Goal: Task Accomplishment & Management: Manage account settings

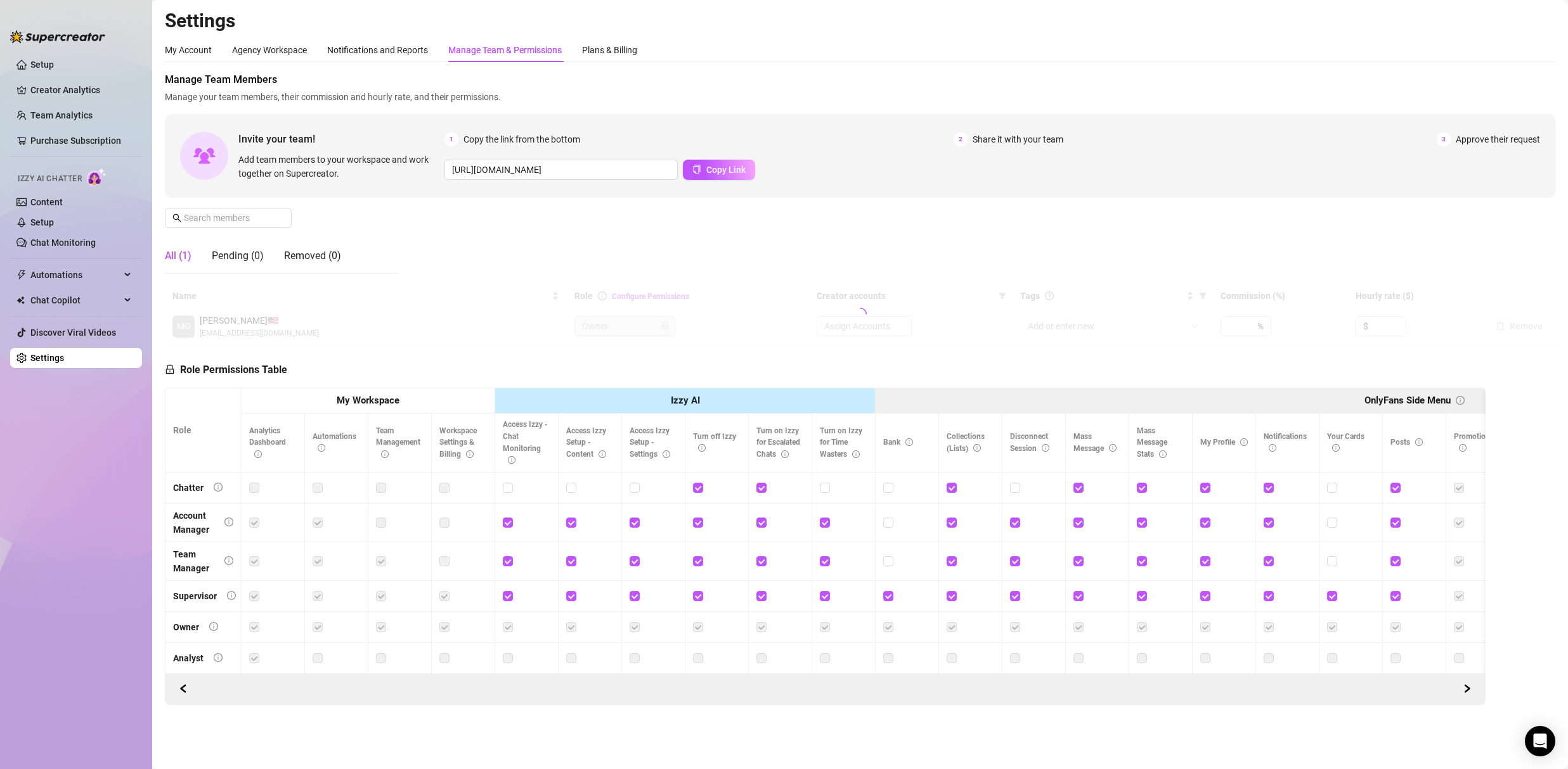
click at [465, 52] on div "Manage Team & Permissions" at bounding box center [506, 49] width 114 height 14
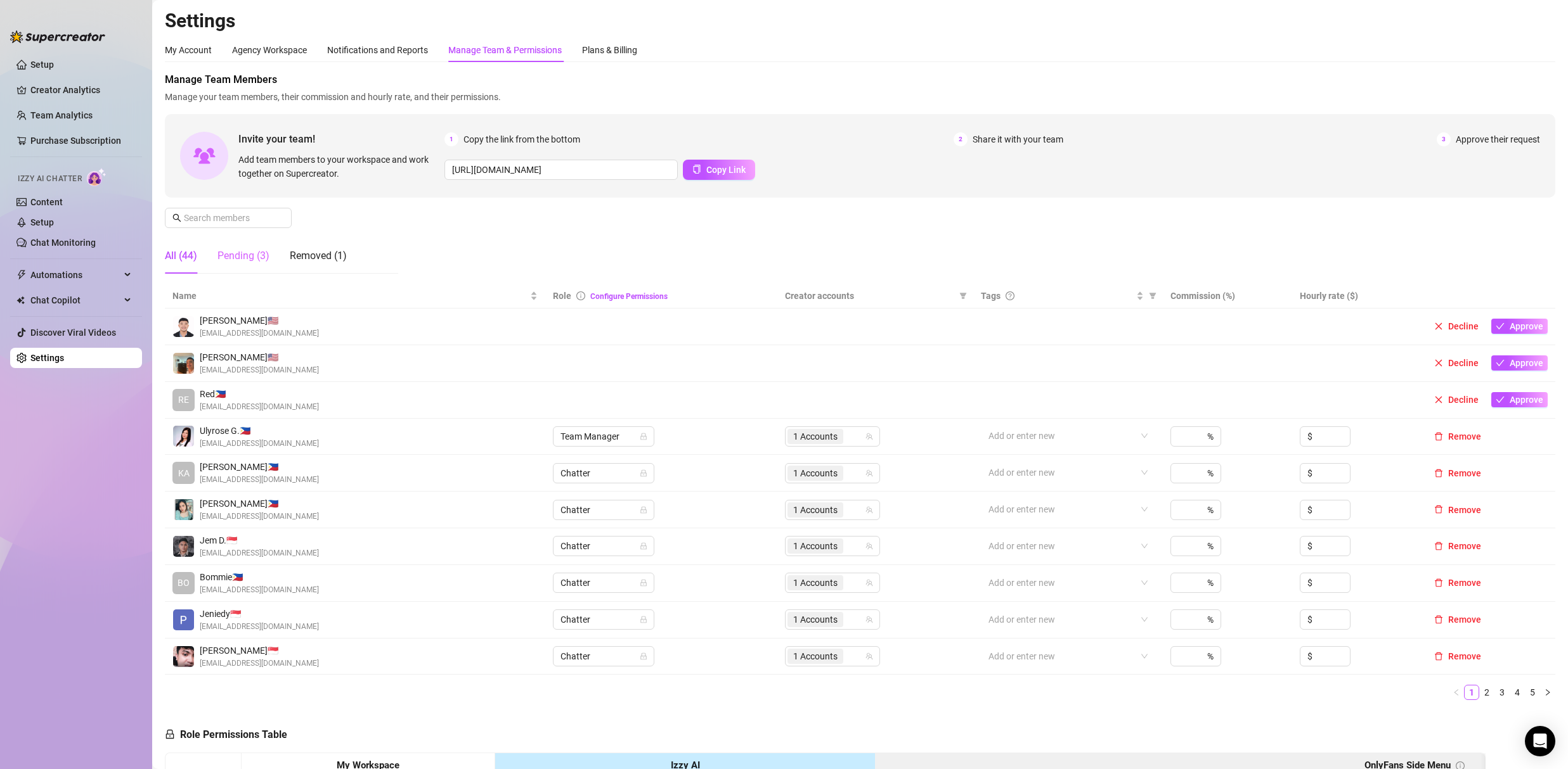
click at [246, 265] on div "Pending (3)" at bounding box center [243, 255] width 52 height 35
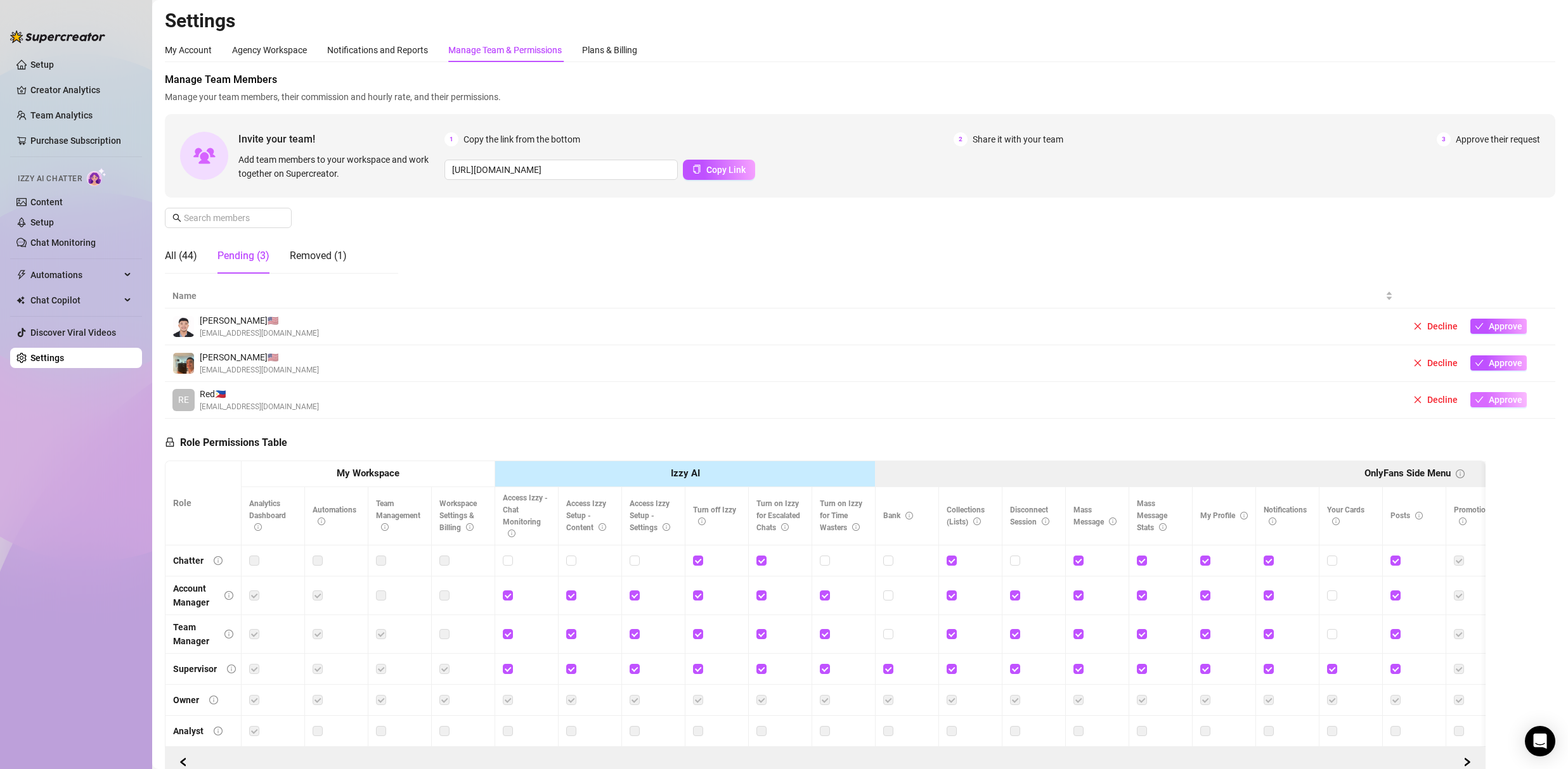
click at [1476, 401] on button "Approve" at bounding box center [1498, 400] width 56 height 15
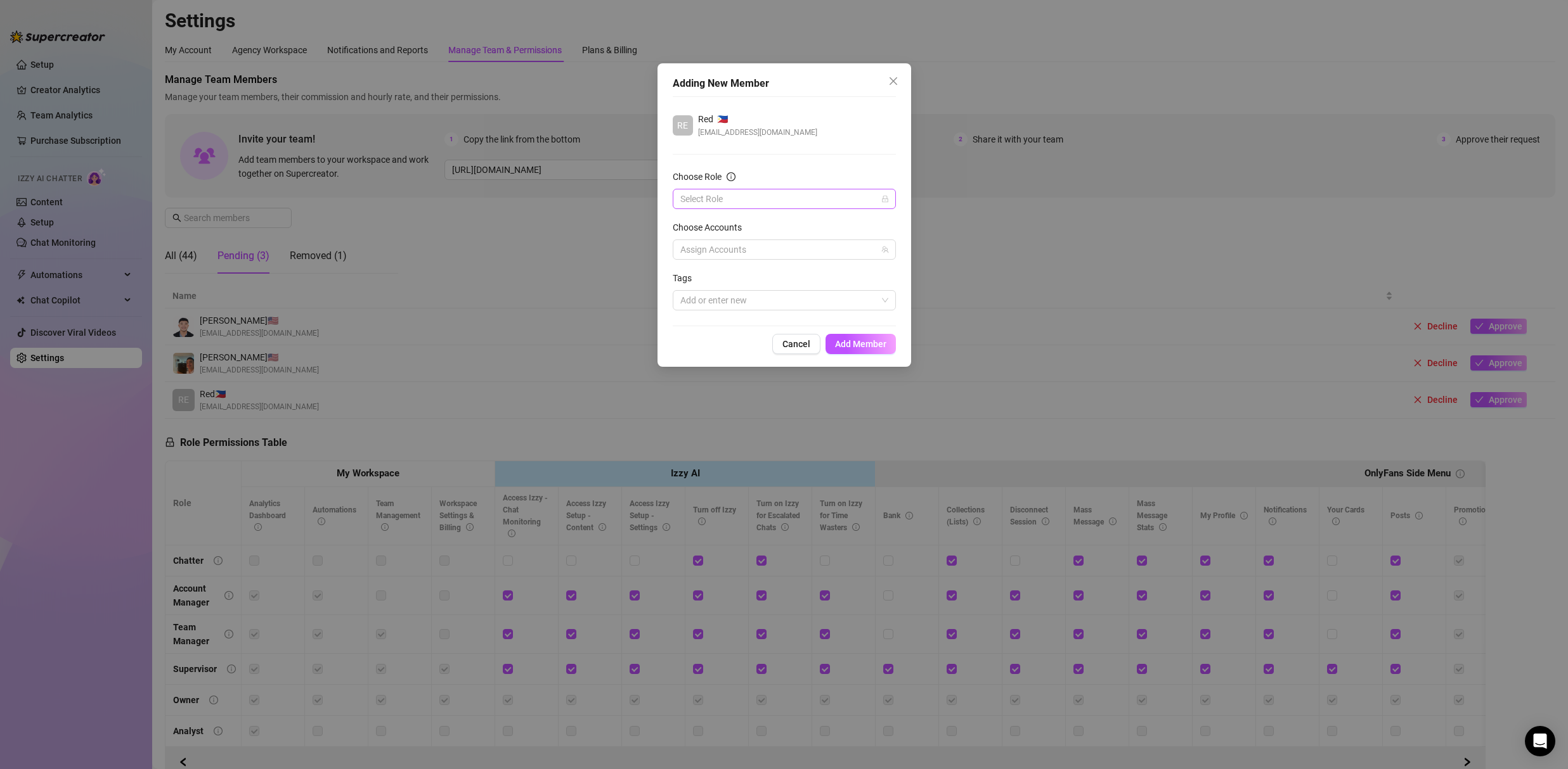
click at [763, 201] on input "Choose Role" at bounding box center [778, 199] width 196 height 19
click at [731, 222] on div "Chatter" at bounding box center [784, 224] width 203 height 14
click at [725, 254] on div at bounding box center [778, 249] width 205 height 18
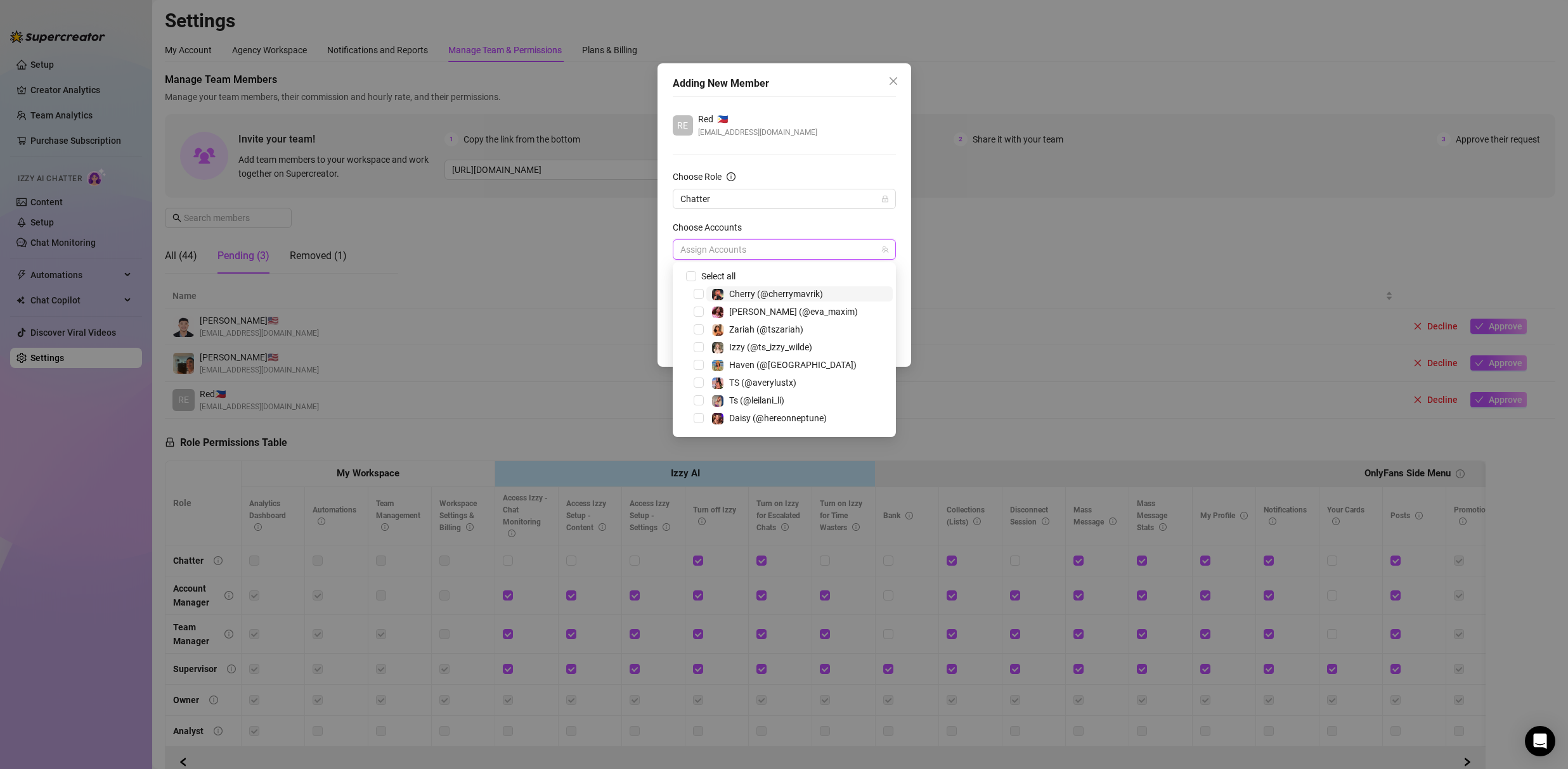
click at [759, 298] on span "Cherry (@cherrymavrik)" at bounding box center [776, 294] width 94 height 10
drag, startPoint x: 812, startPoint y: 123, endPoint x: 816, endPoint y: 133, distance: 10.8
click at [812, 123] on div "RE Red 🇵🇭 [EMAIL_ADDRESS][DOMAIN_NAME]" at bounding box center [784, 125] width 223 height 27
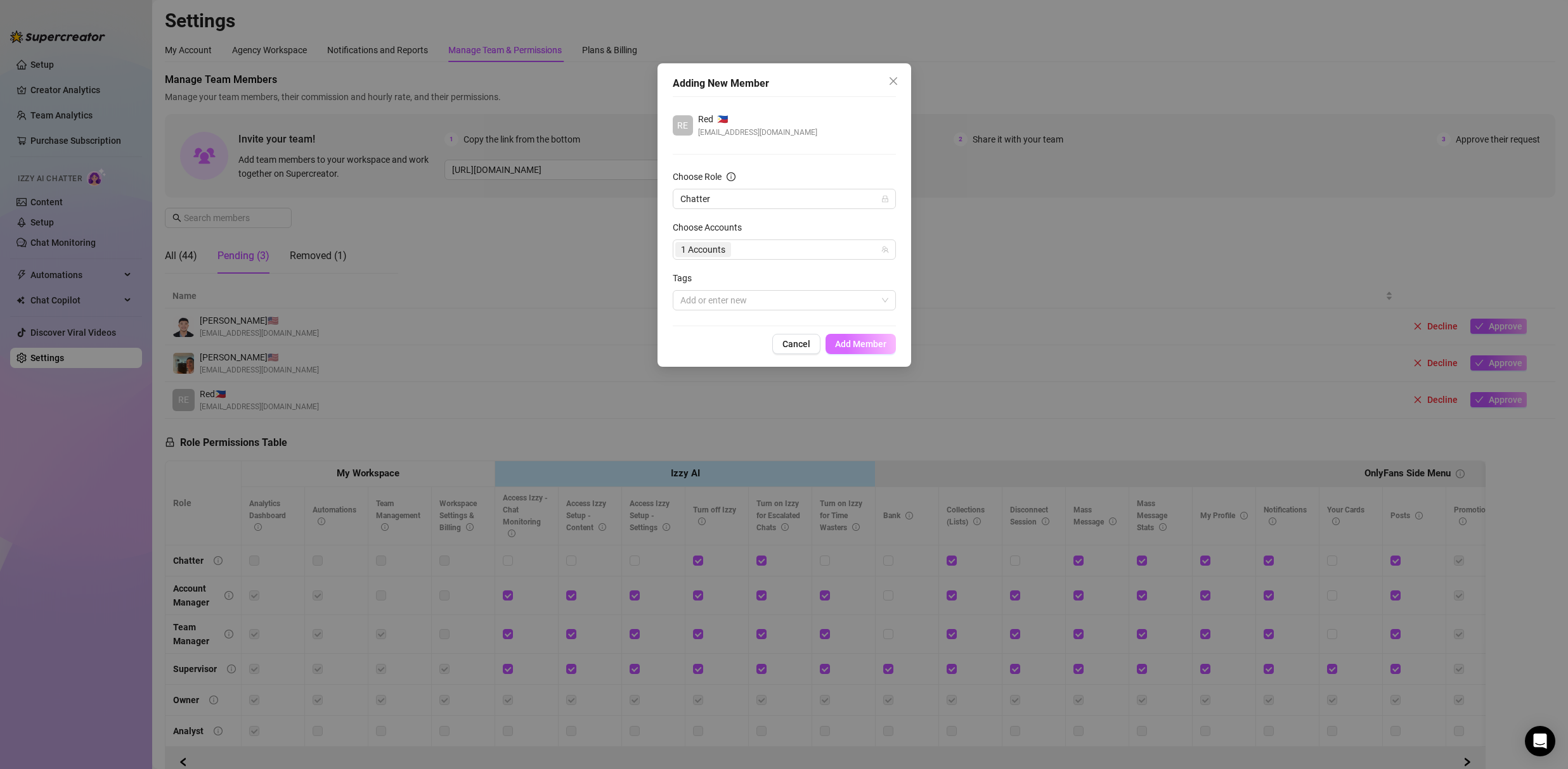
click at [854, 349] on button "Add Member" at bounding box center [860, 343] width 70 height 20
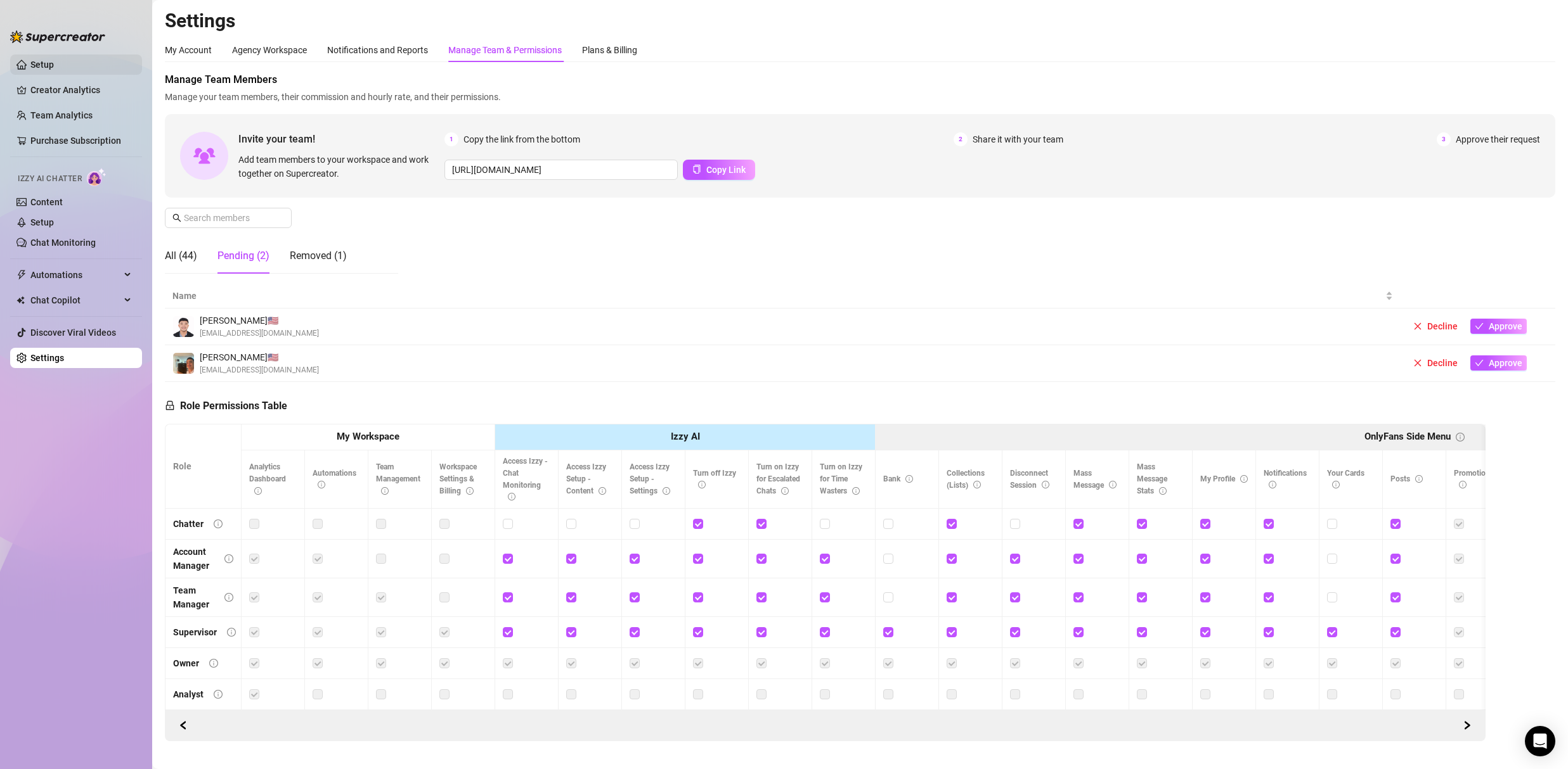
click at [54, 69] on link "Setup" at bounding box center [42, 64] width 24 height 10
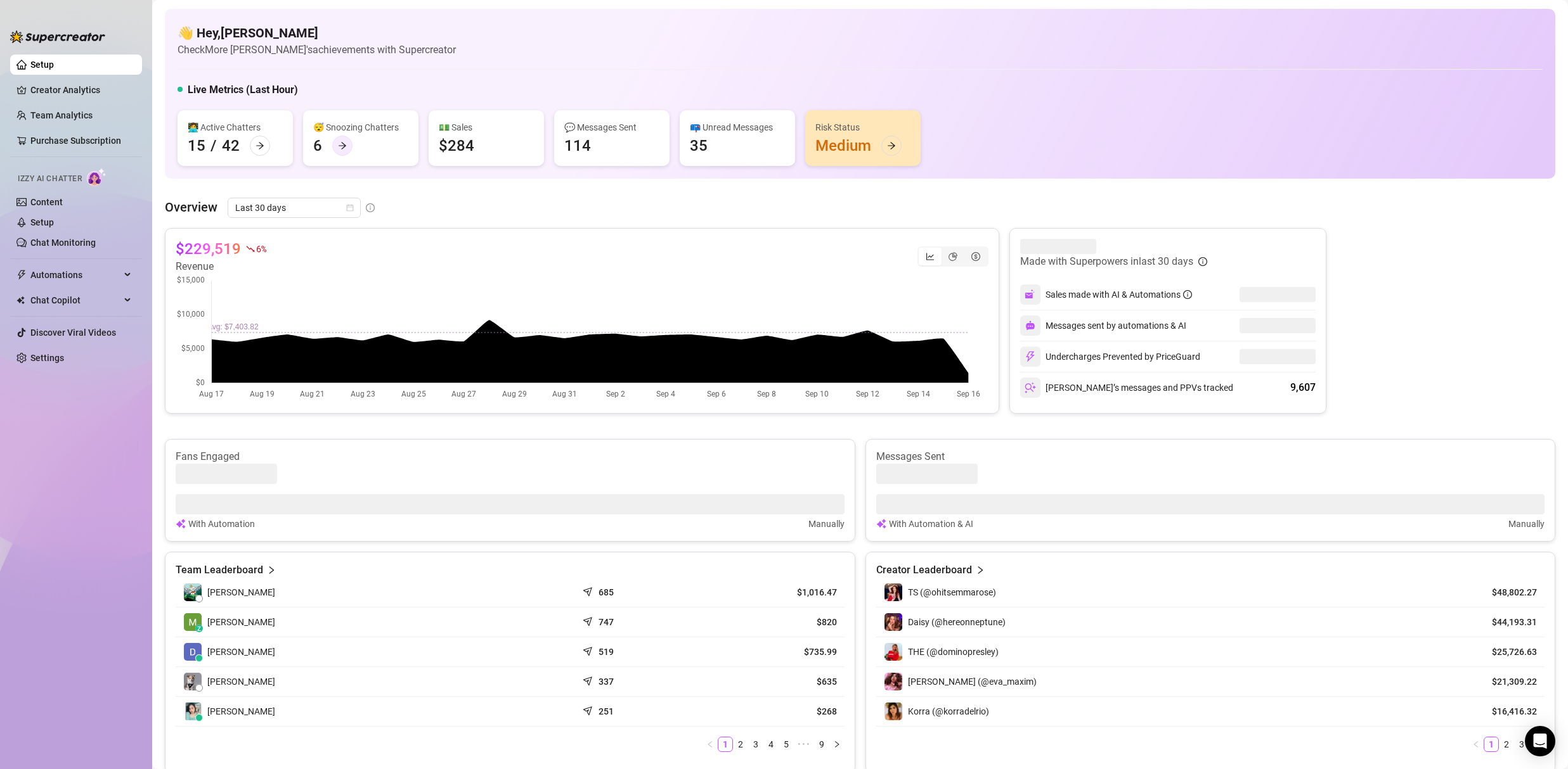
click at [337, 142] on div at bounding box center [341, 145] width 20 height 20
